Goal: Information Seeking & Learning: Learn about a topic

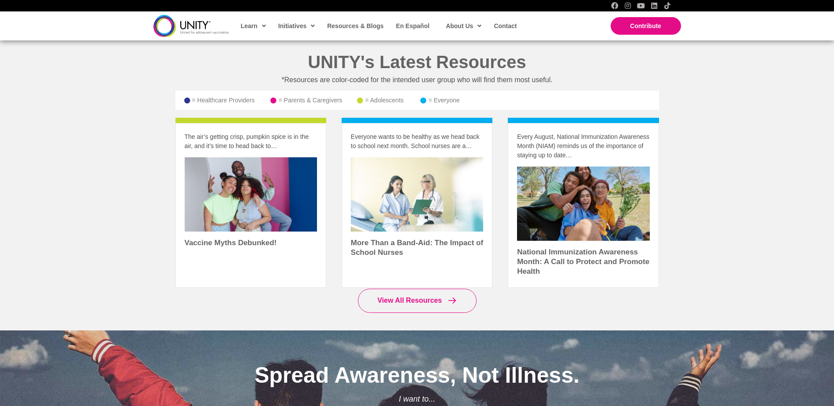
scroll to position [1187, 0]
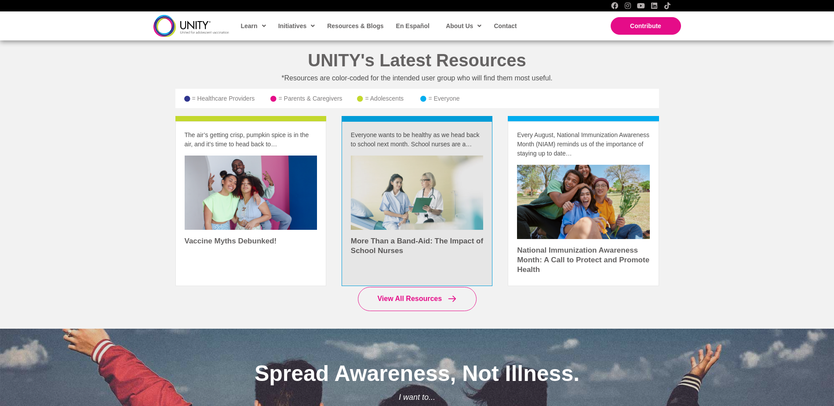
click at [409, 205] on link at bounding box center [417, 204] width 150 height 164
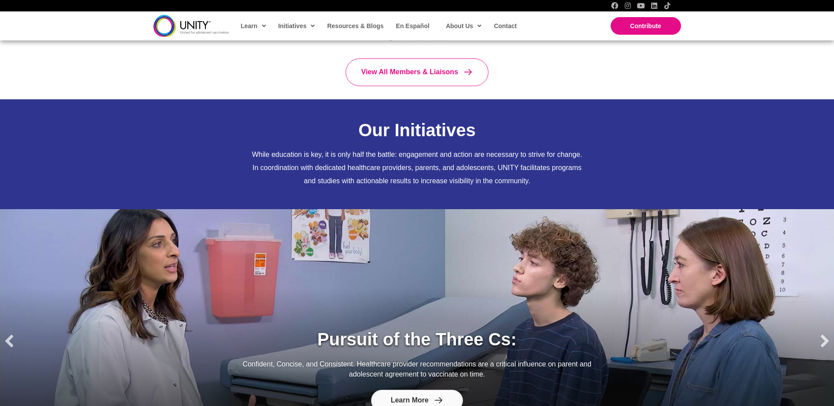
scroll to position [748, 0]
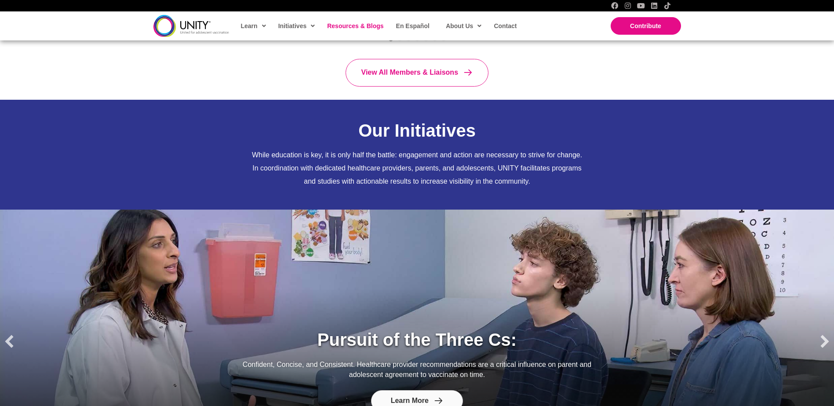
click at [359, 24] on span "Resources & Blogs" at bounding box center [355, 25] width 56 height 7
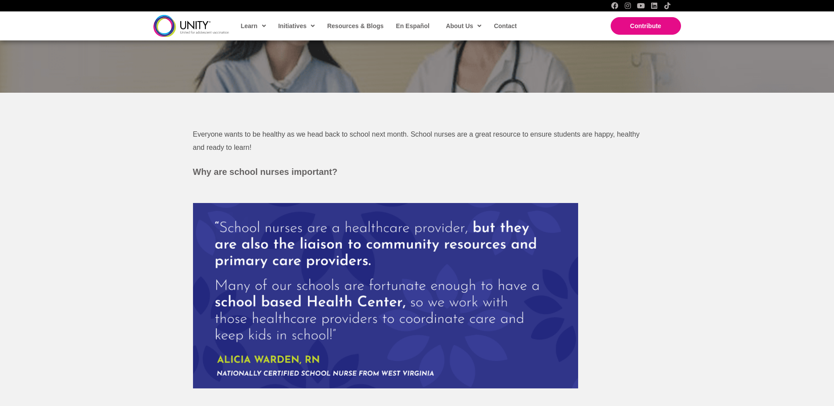
scroll to position [264, 0]
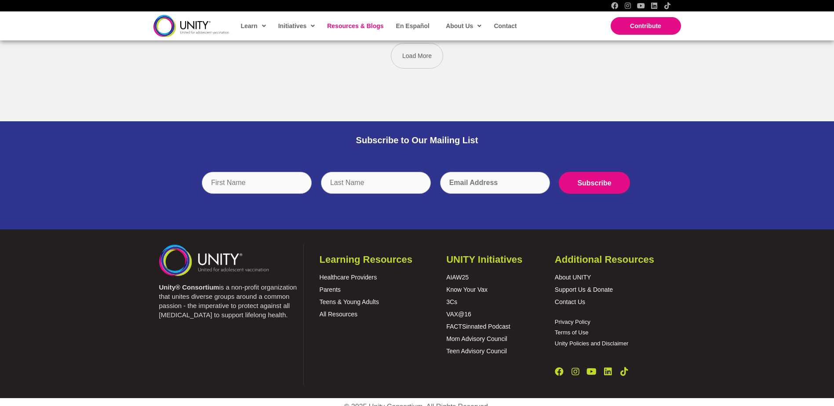
scroll to position [1459, 0]
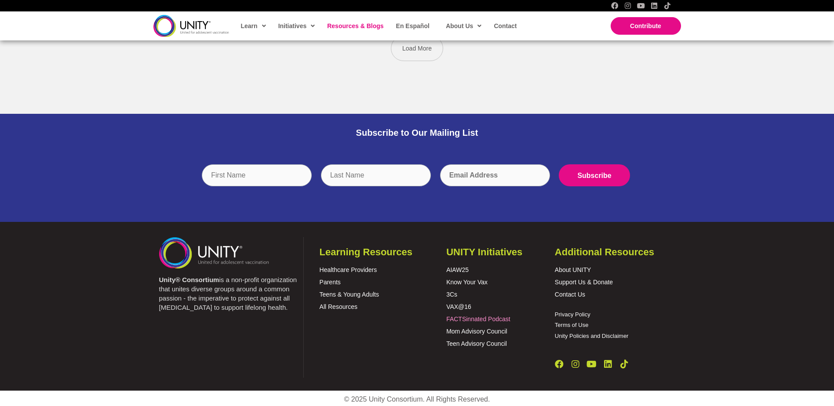
click at [473, 322] on link "FACTSinnated Podcast" at bounding box center [478, 319] width 64 height 7
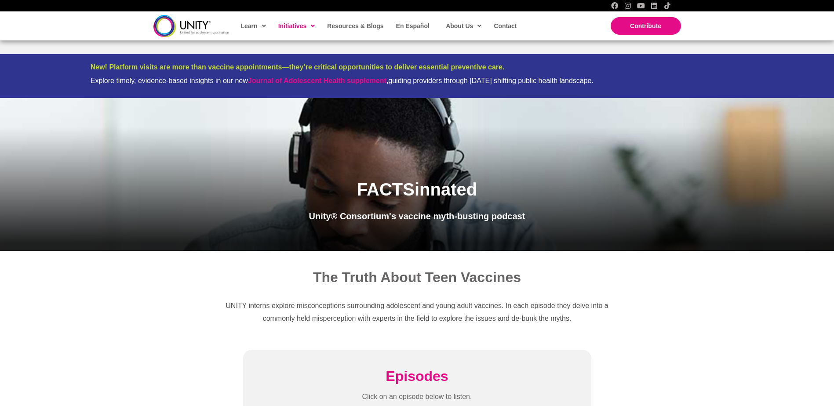
scroll to position [264, 0]
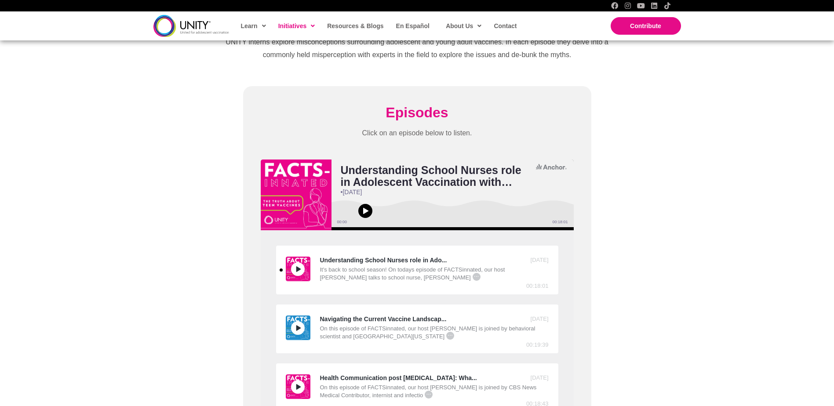
click at [411, 259] on div "Understanding School Nurses role in Ado..." at bounding box center [392, 260] width 213 height 7
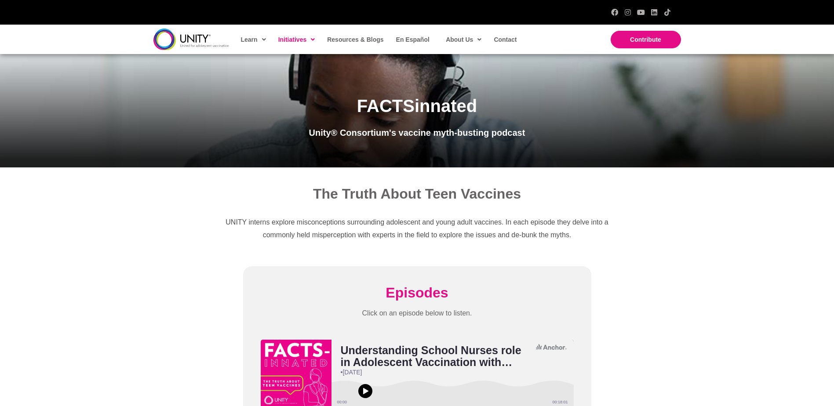
scroll to position [44, 0]
